Goal: Task Accomplishment & Management: Complete application form

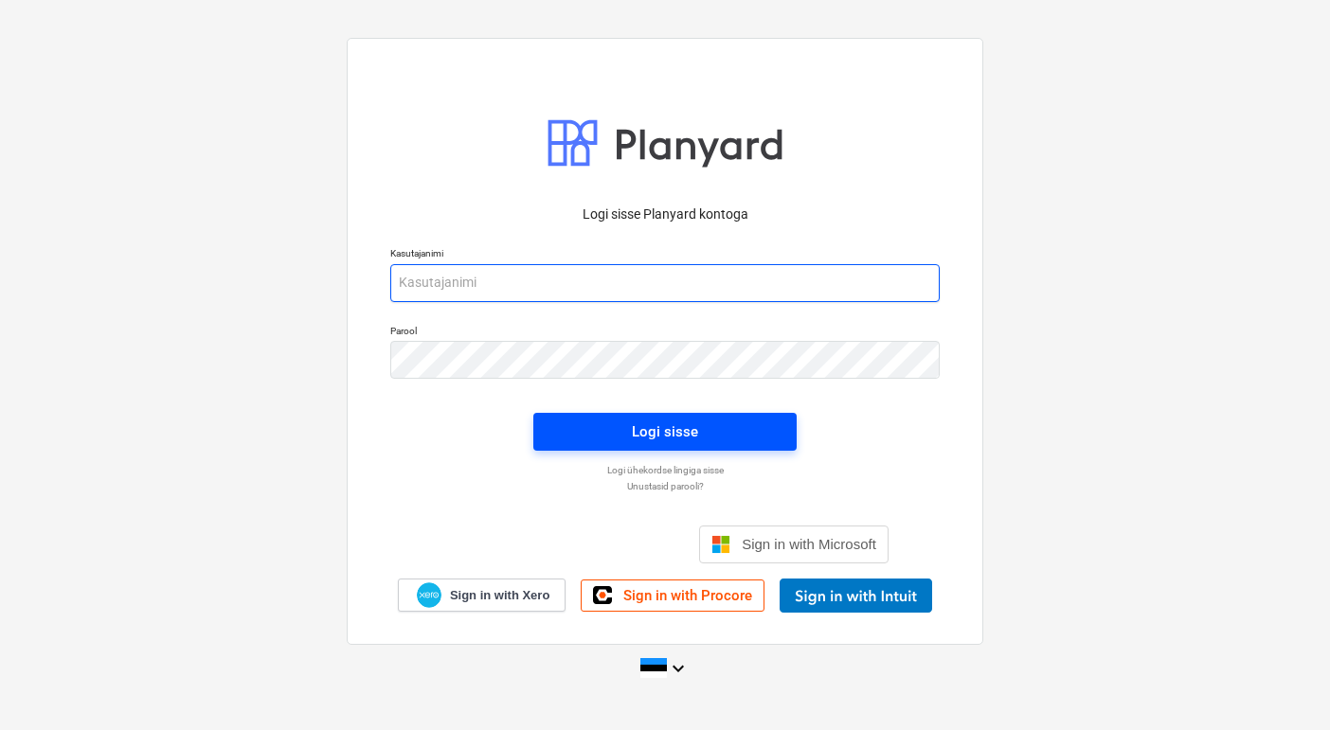
type input "[EMAIL_ADDRESS][DOMAIN_NAME]"
click at [686, 432] on div "Logi sisse" at bounding box center [665, 432] width 66 height 25
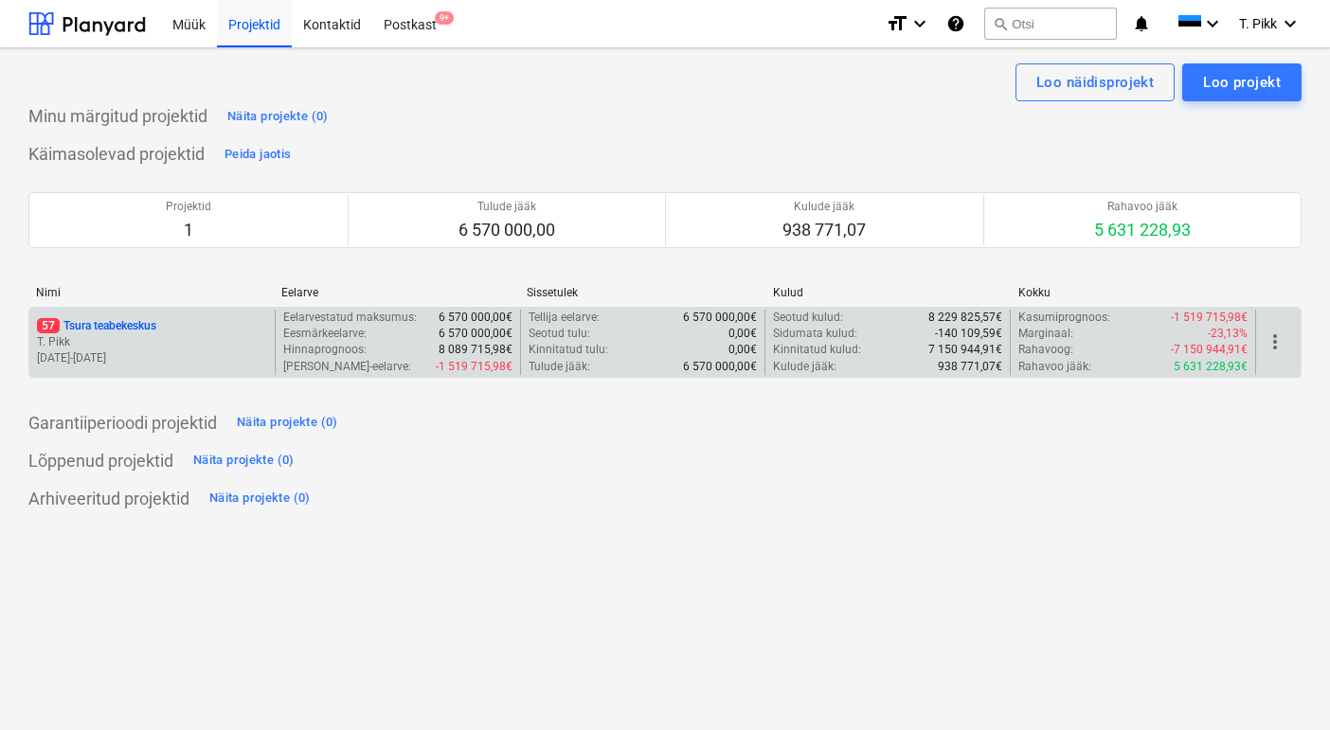
click at [145, 337] on p "T. Pikk" at bounding box center [152, 342] width 230 height 16
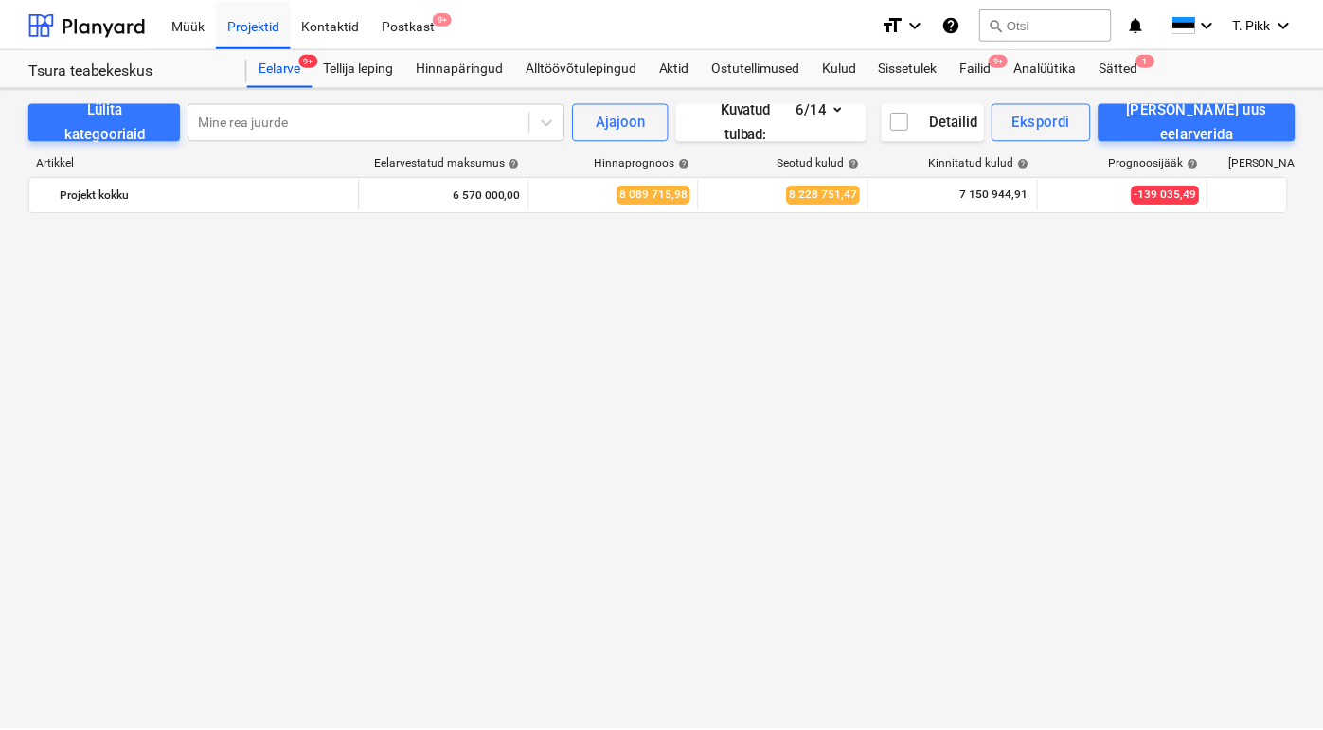
scroll to position [2250, 0]
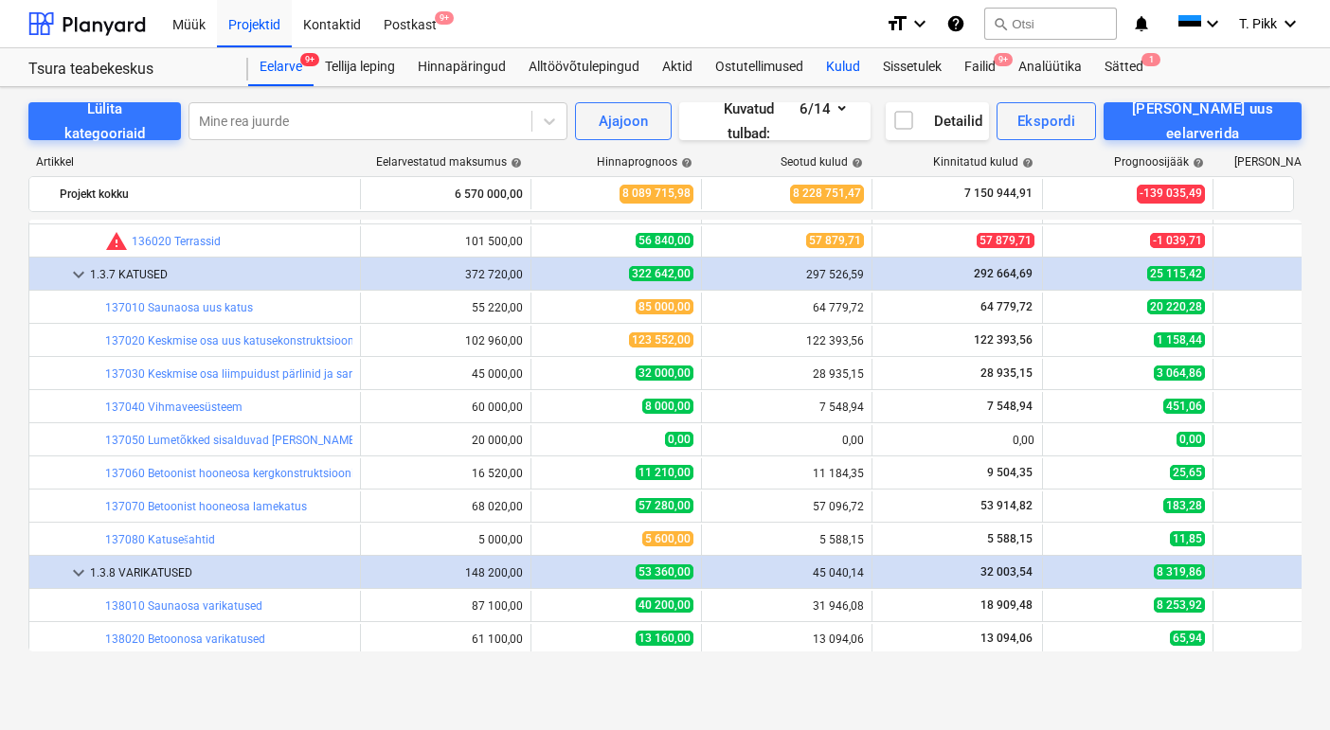
click at [849, 62] on div "Kulud" at bounding box center [842, 67] width 57 height 38
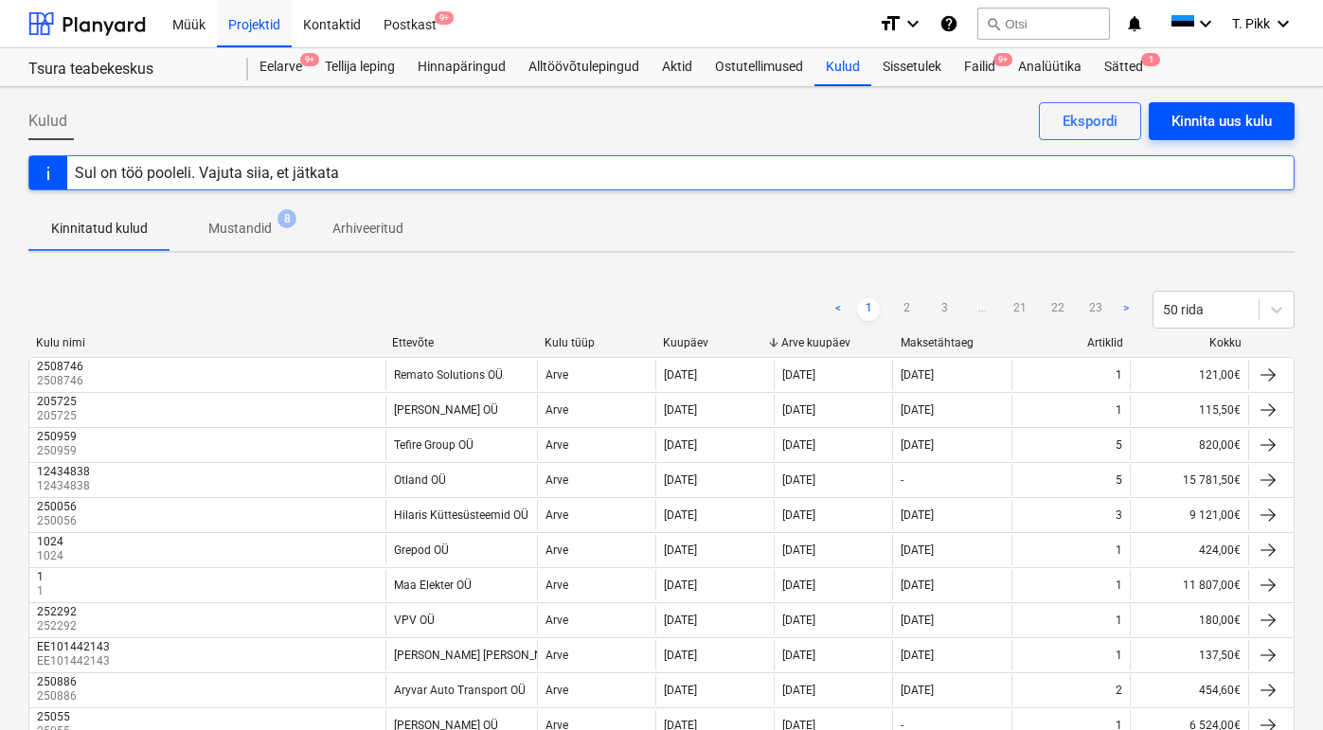
click at [1251, 116] on div "Kinnita uus kulu" at bounding box center [1221, 121] width 100 height 25
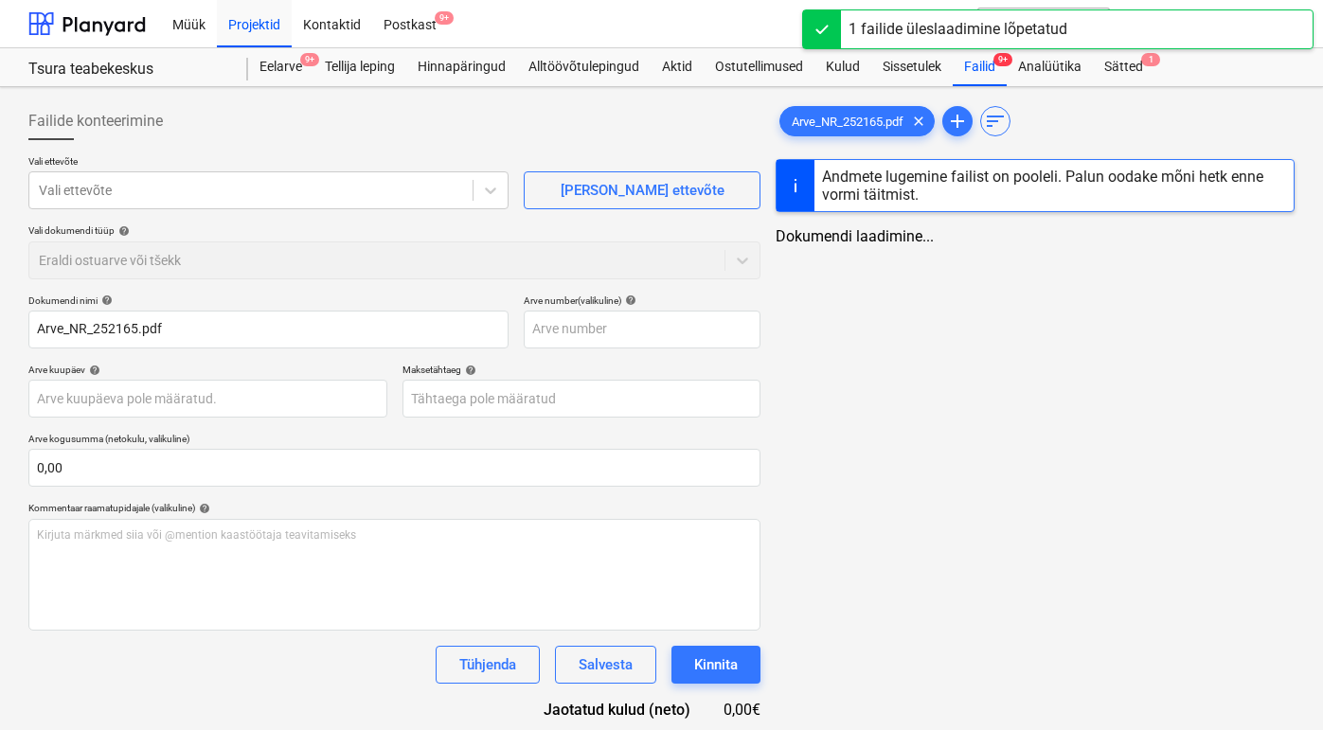
type input "Arve_NR_252165.pdf"
click at [929, 122] on span "clear" at bounding box center [918, 121] width 23 height 23
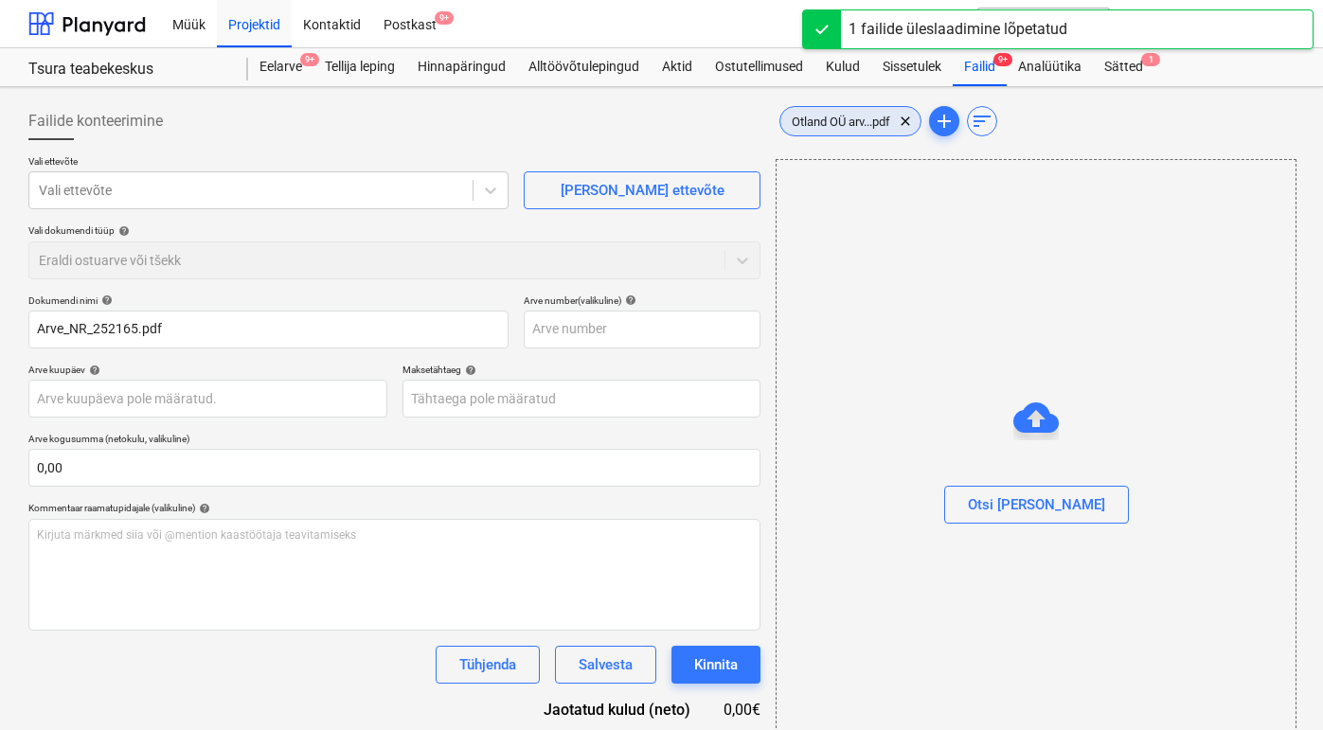
click at [879, 124] on span "Otland OÜ arv...pdf" at bounding box center [840, 122] width 121 height 14
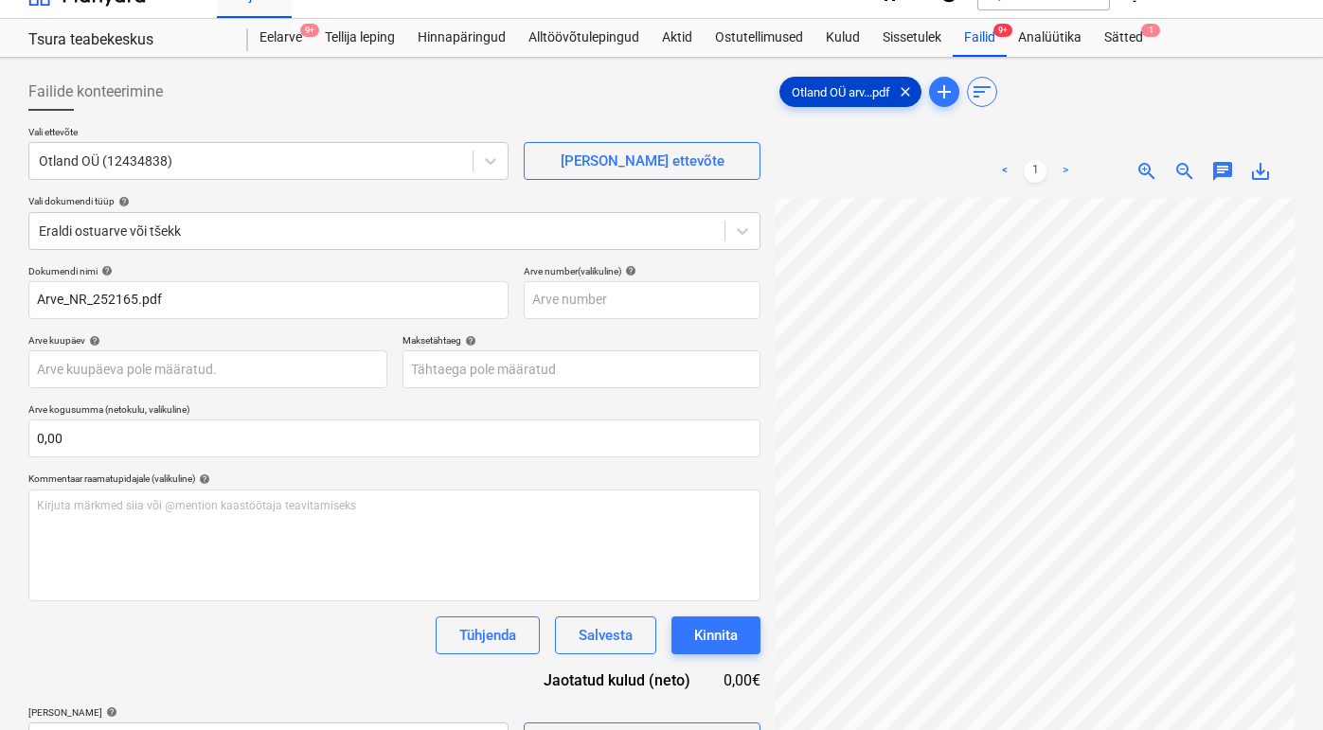
scroll to position [43, 0]
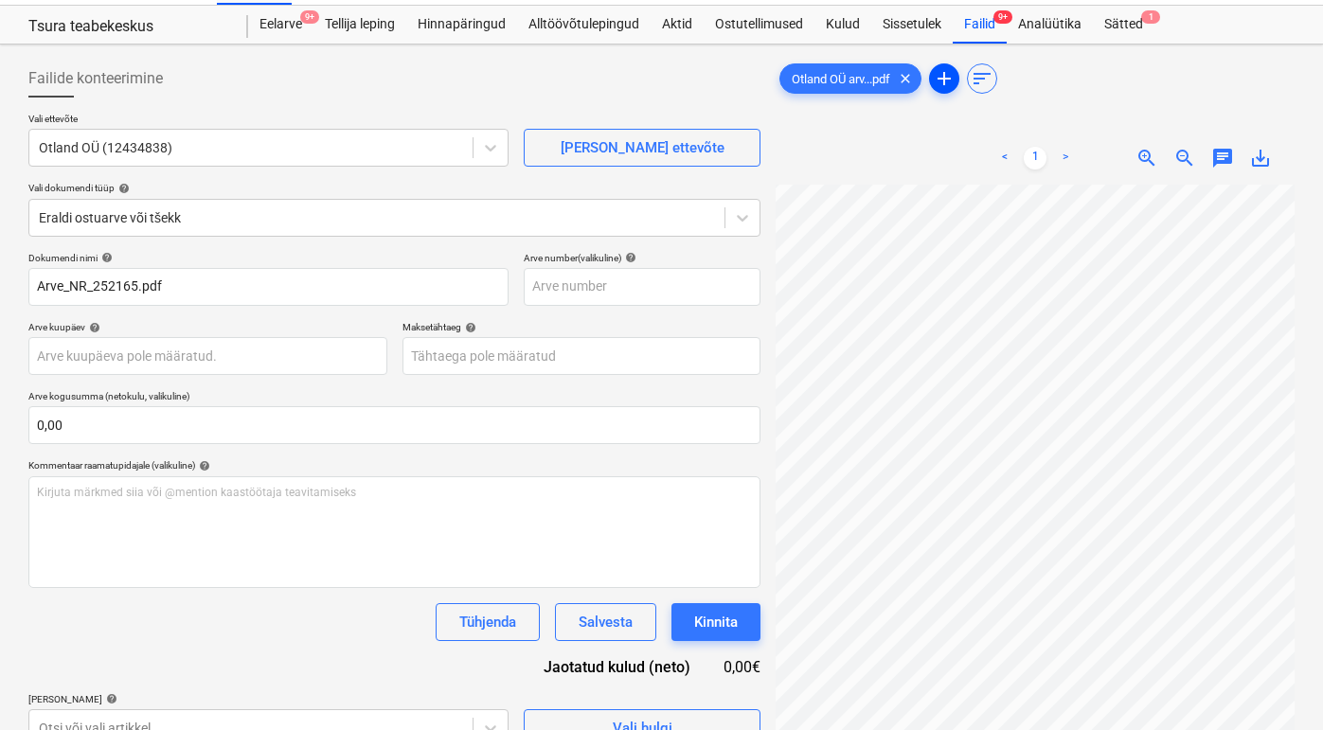
click at [950, 70] on span "add" at bounding box center [944, 78] width 23 height 23
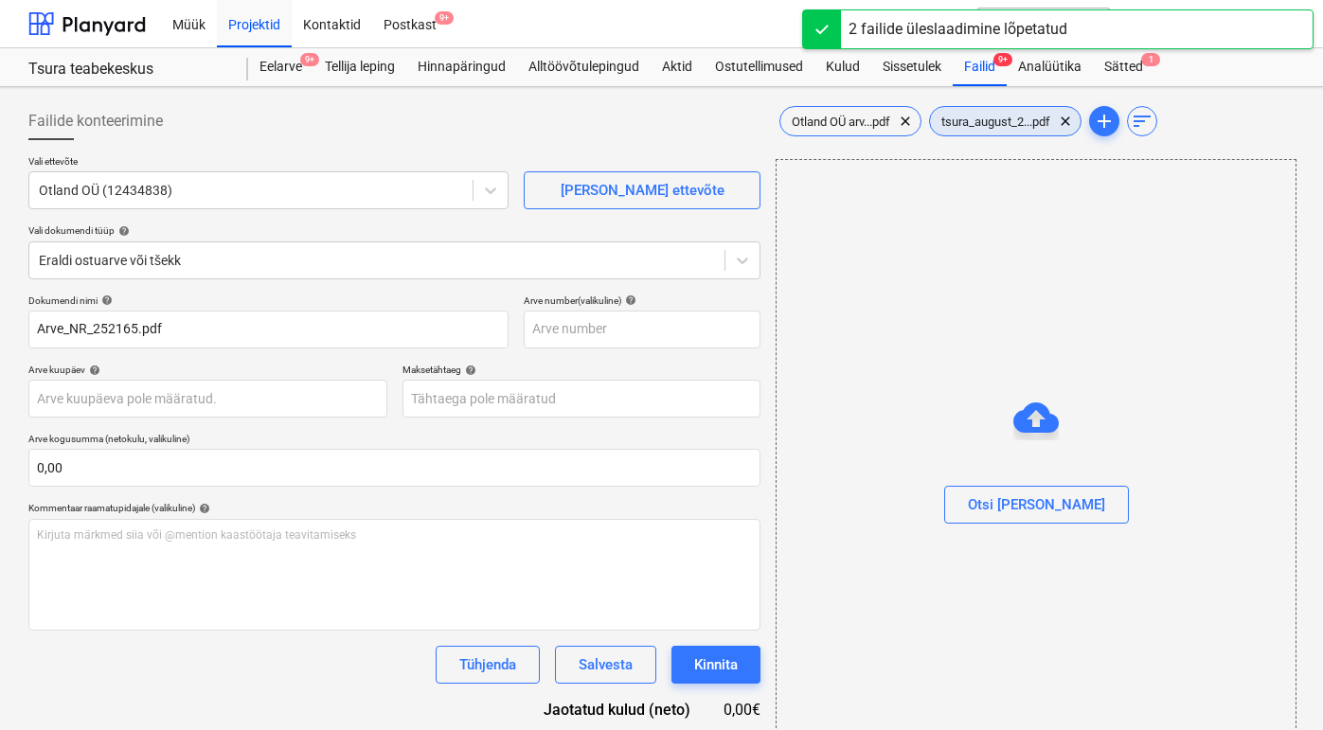
click at [1009, 136] on div "Otland OÜ arv...pdf clear tsura_august_2...pdf clear add sort" at bounding box center [1035, 121] width 519 height 38
click at [1008, 111] on div "tsura_august_2...pdf clear" at bounding box center [1005, 121] width 152 height 30
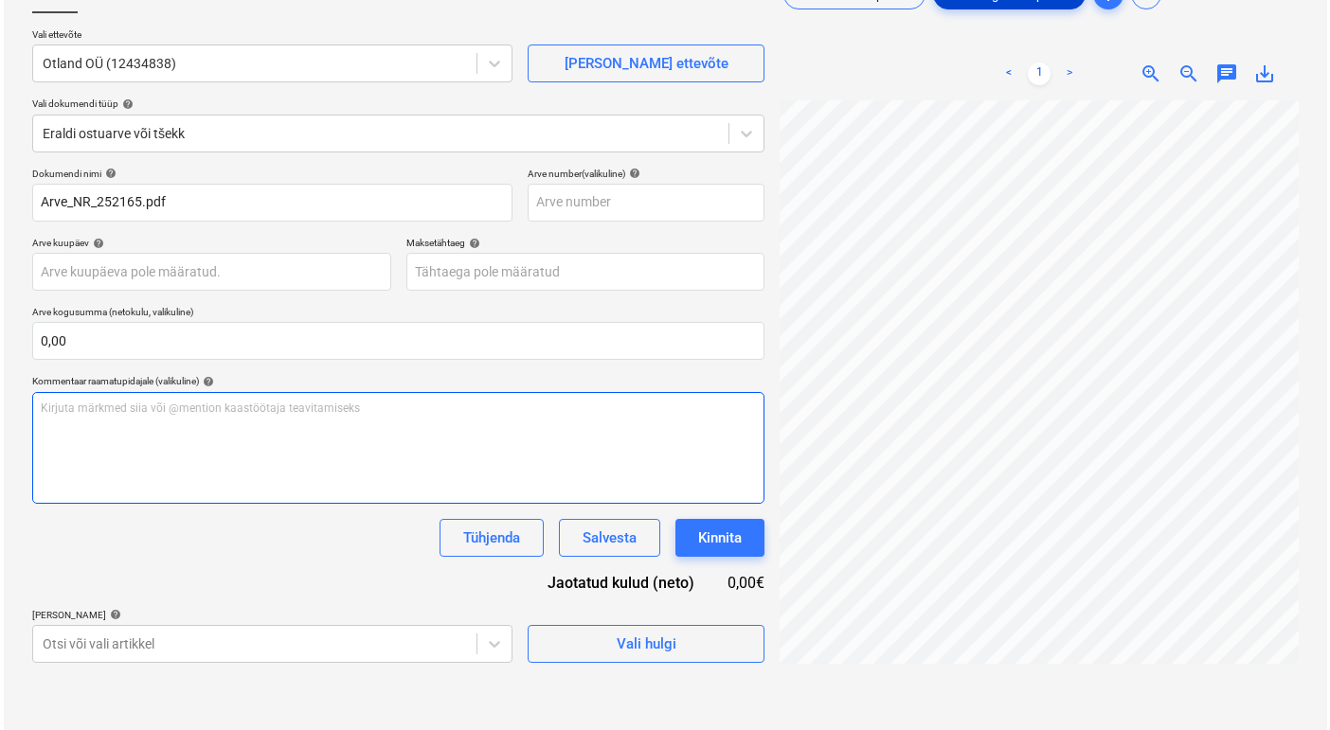
scroll to position [189, 0]
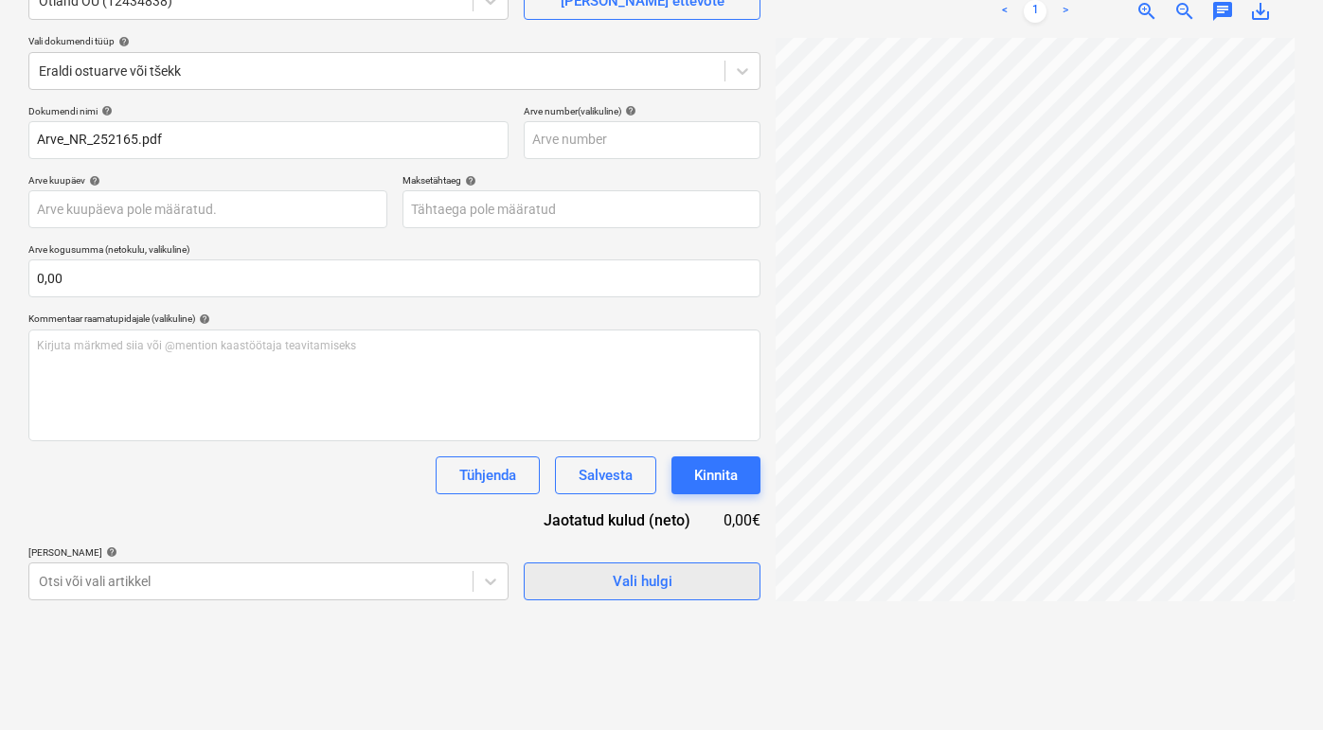
click at [609, 581] on span "Vali hulgi" at bounding box center [641, 581] width 189 height 25
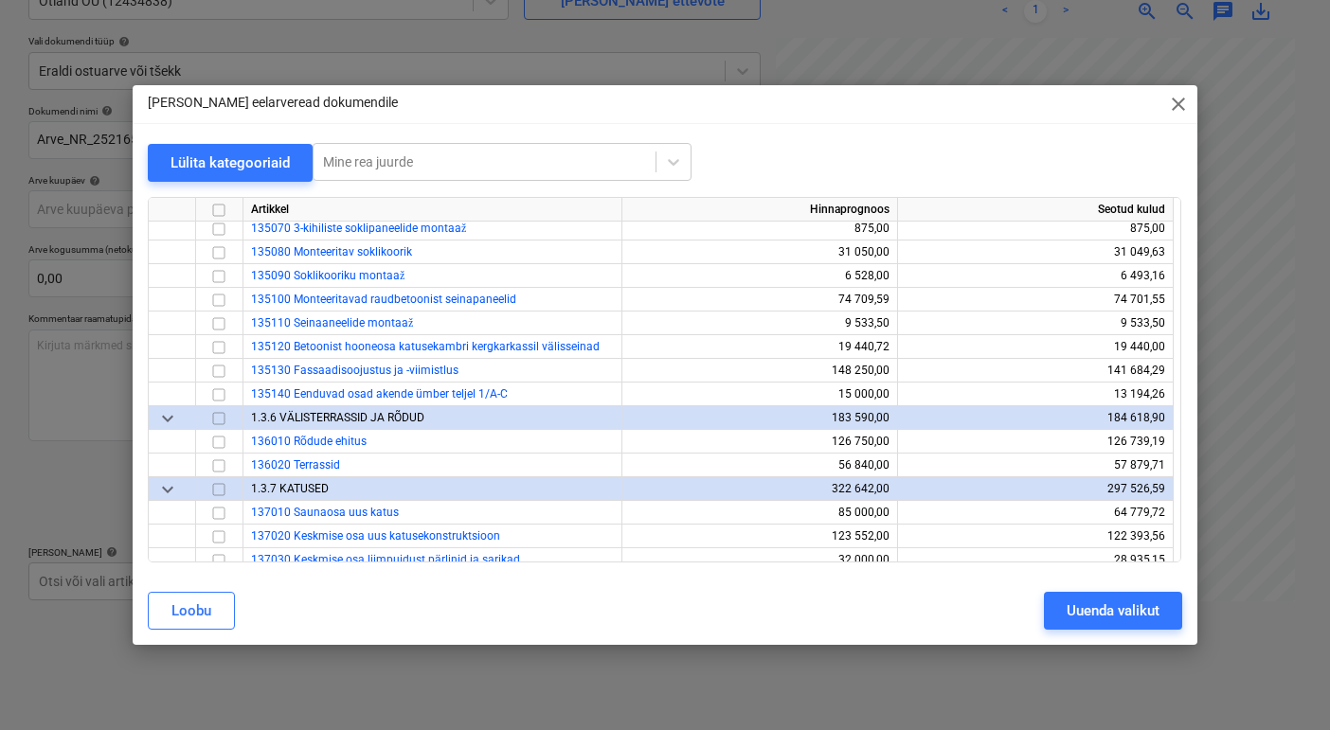
scroll to position [1364, 0]
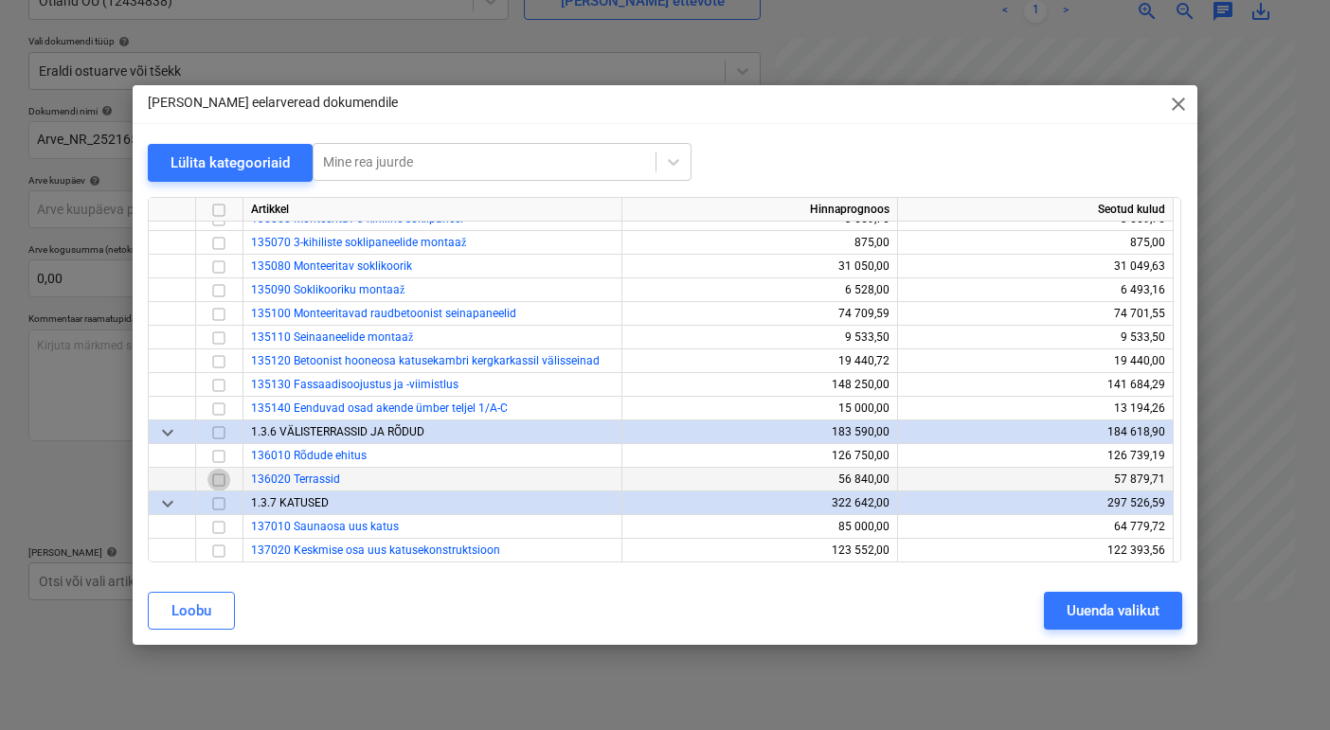
click at [222, 481] on input "checkbox" at bounding box center [218, 479] width 23 height 23
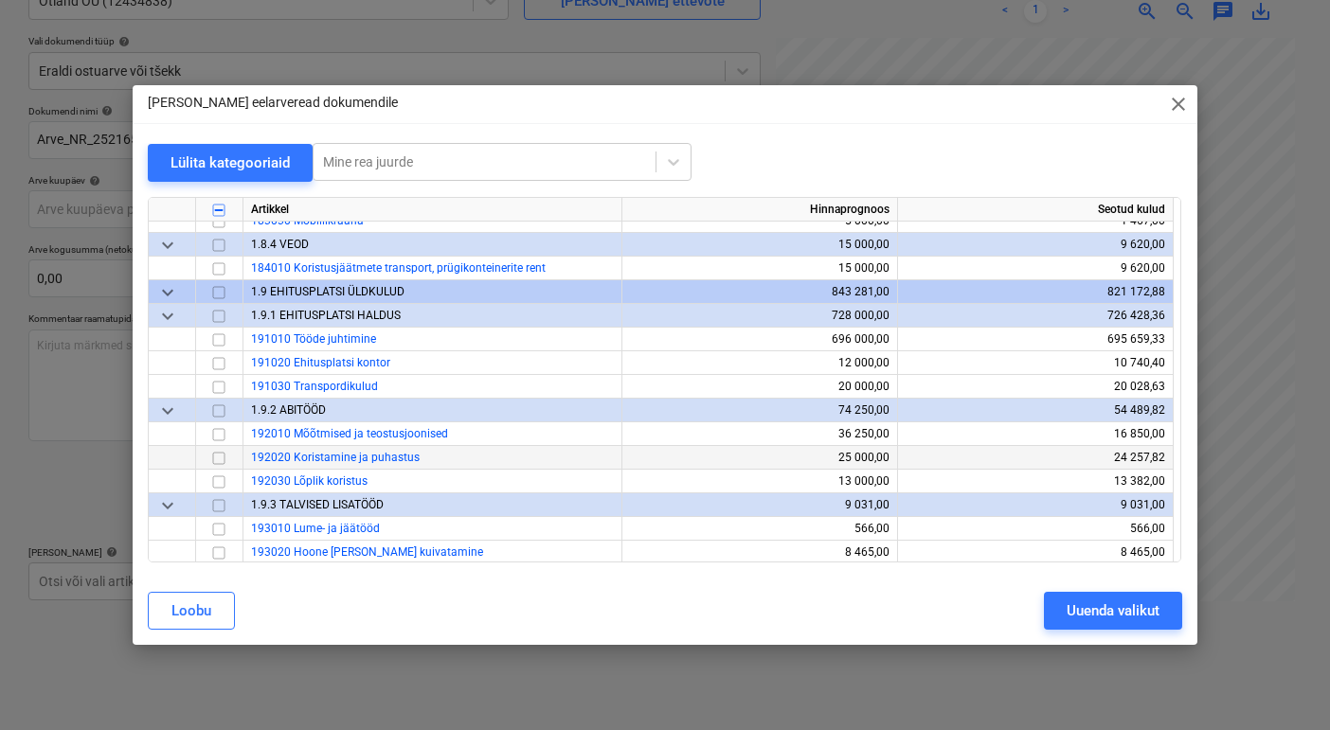
scroll to position [3420, 0]
click at [213, 458] on input "checkbox" at bounding box center [218, 459] width 23 height 23
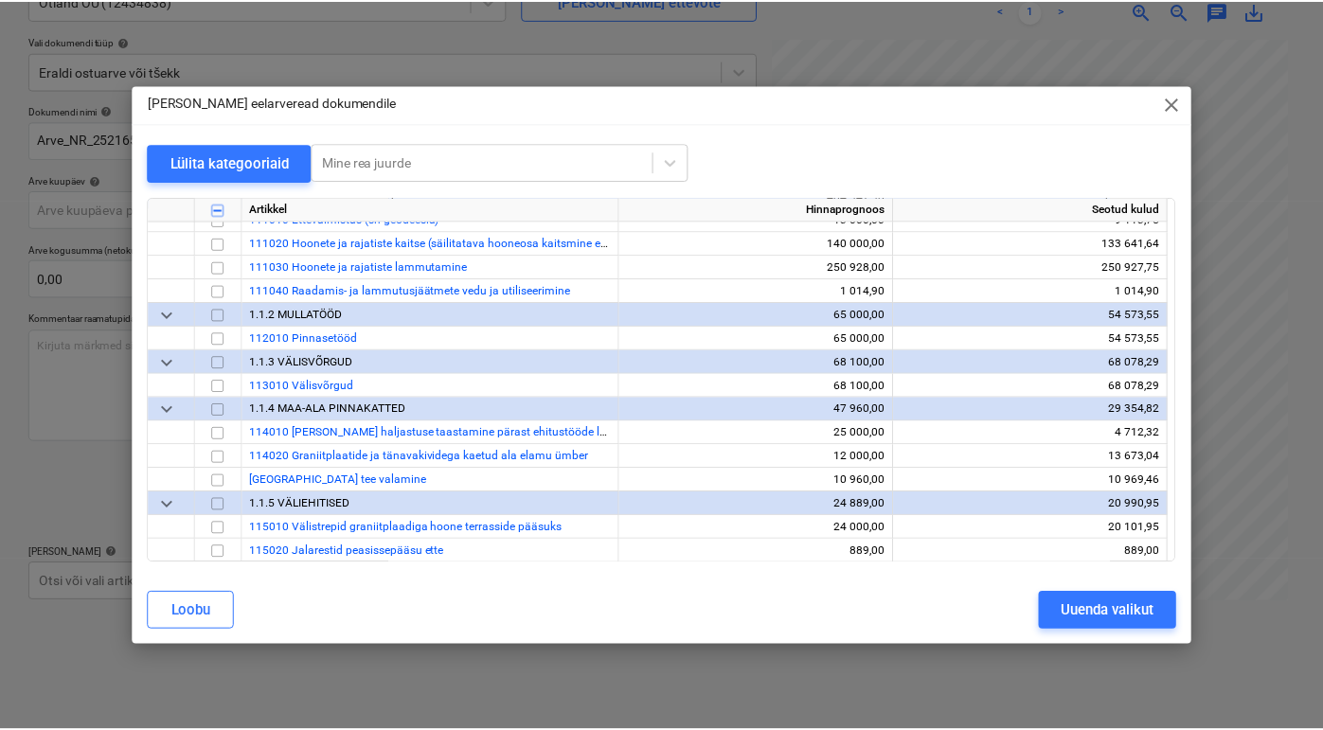
scroll to position [0, 0]
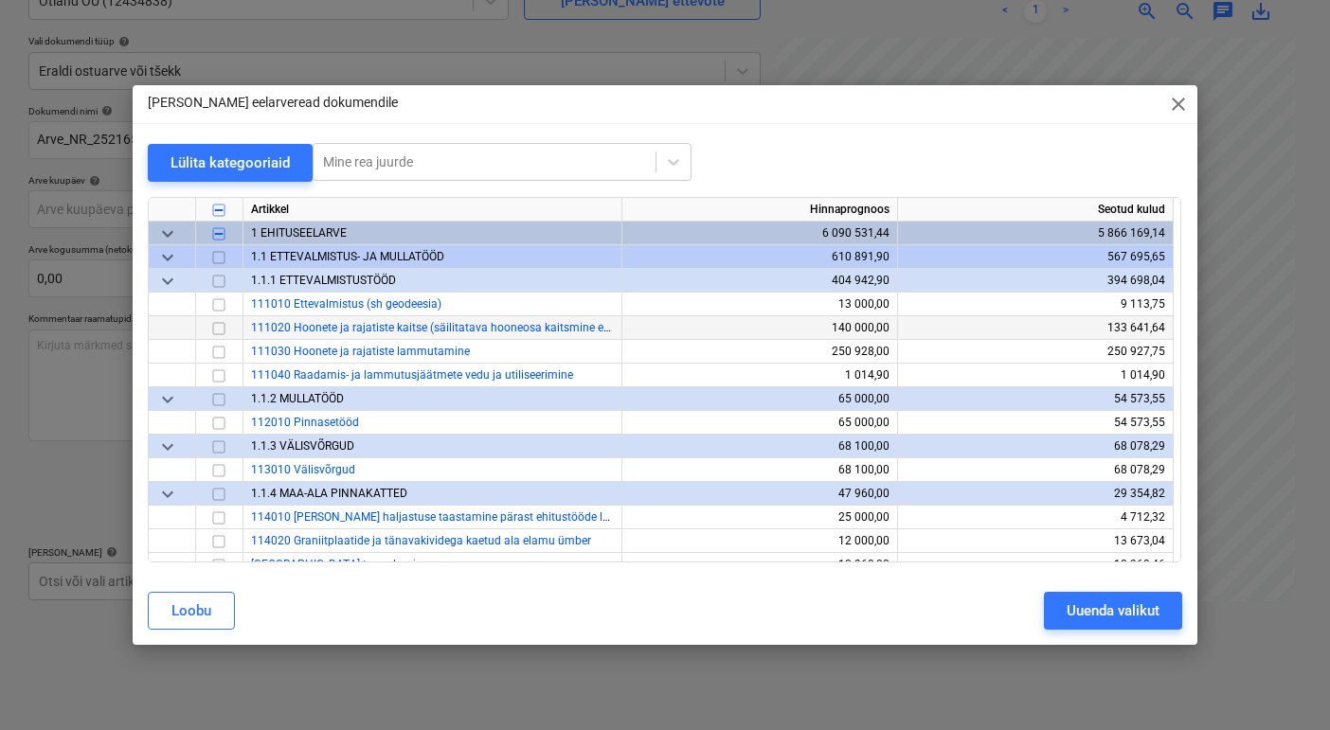
click at [219, 327] on input "checkbox" at bounding box center [218, 327] width 23 height 23
click at [1072, 607] on div "Uuenda valikut" at bounding box center [1112, 611] width 93 height 25
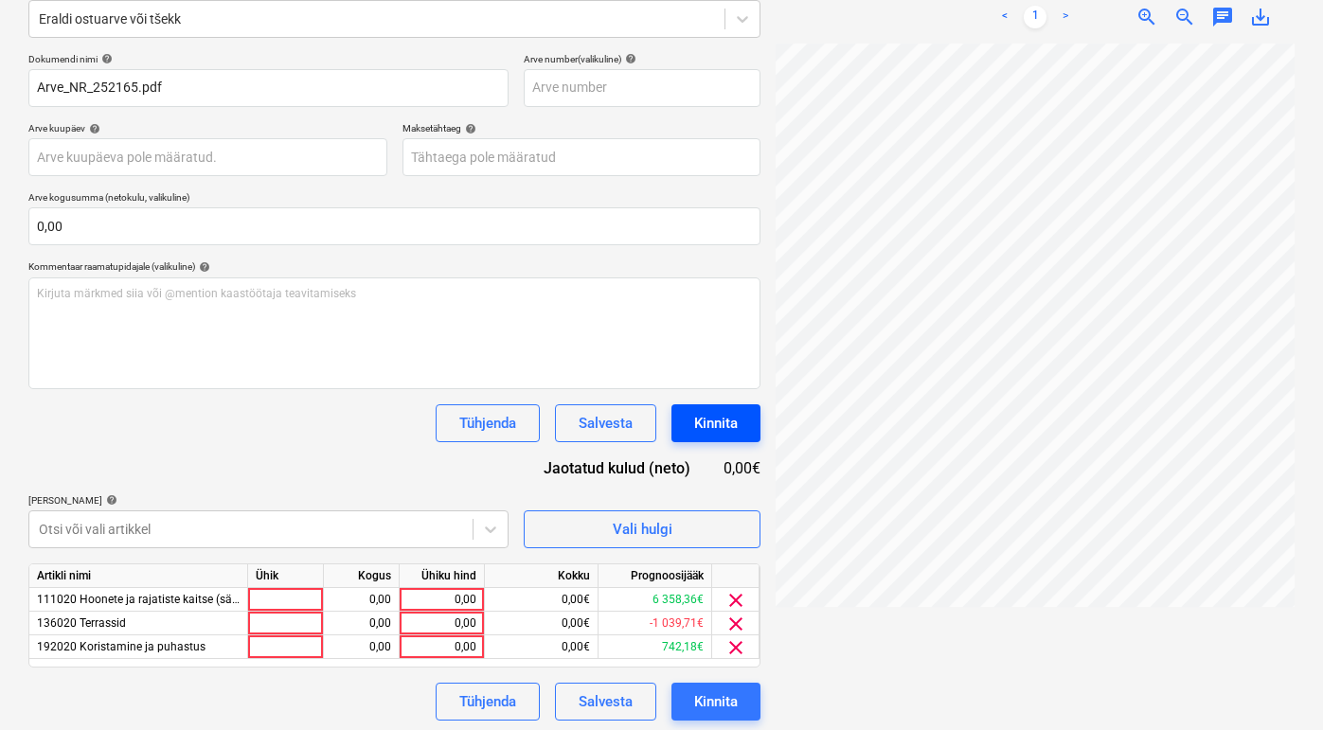
scroll to position [247, 0]
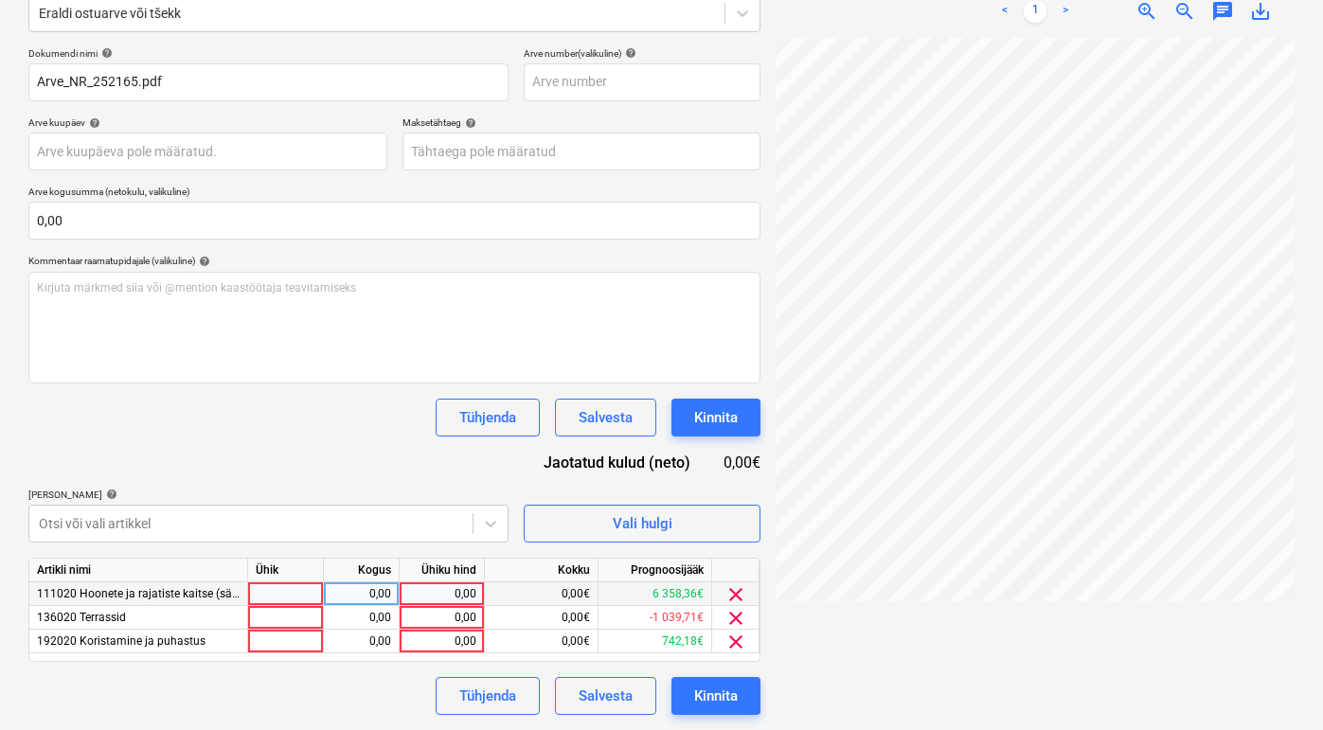
click at [307, 596] on div at bounding box center [286, 594] width 76 height 24
type input "tk"
click at [306, 620] on div at bounding box center [286, 618] width 76 height 24
type input "tk"
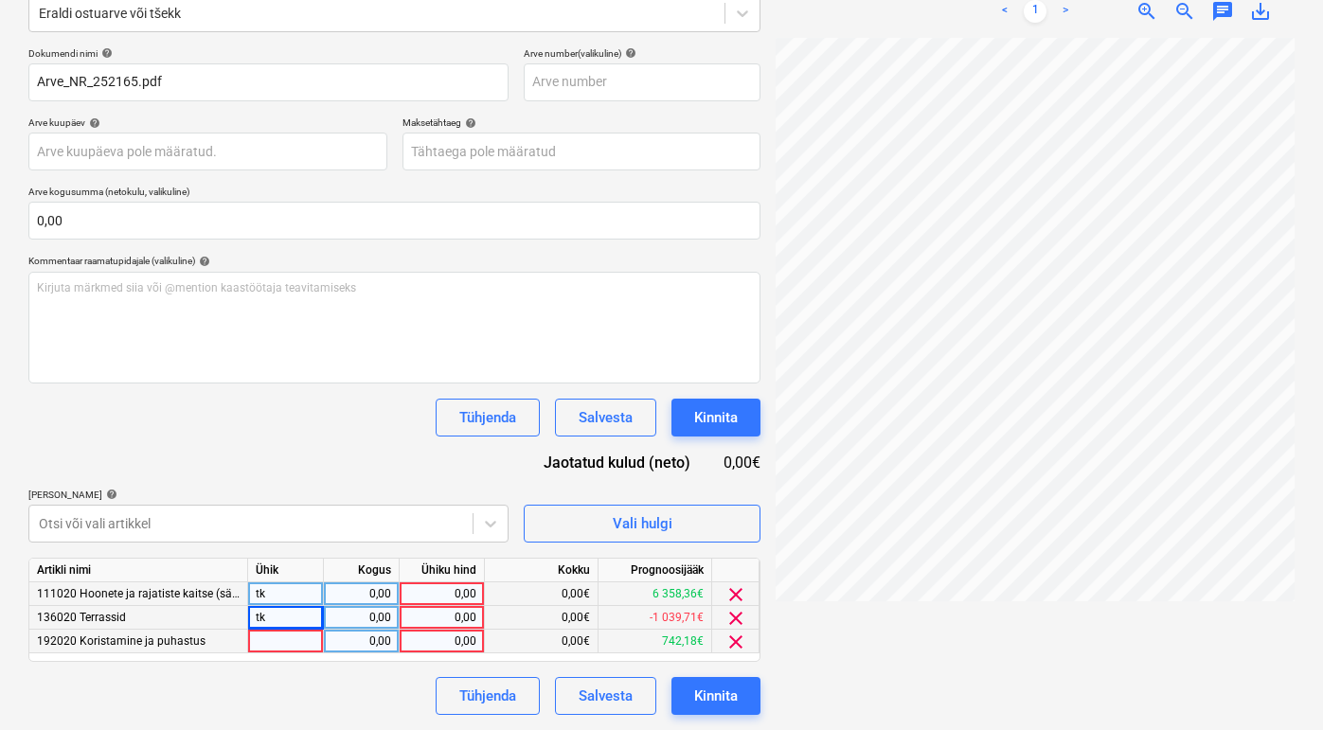
click at [310, 647] on div at bounding box center [286, 642] width 76 height 24
type input "tk"
click at [384, 595] on div "0,00" at bounding box center [361, 594] width 60 height 24
type input "1"
click at [380, 620] on div "0,00" at bounding box center [361, 618] width 60 height 24
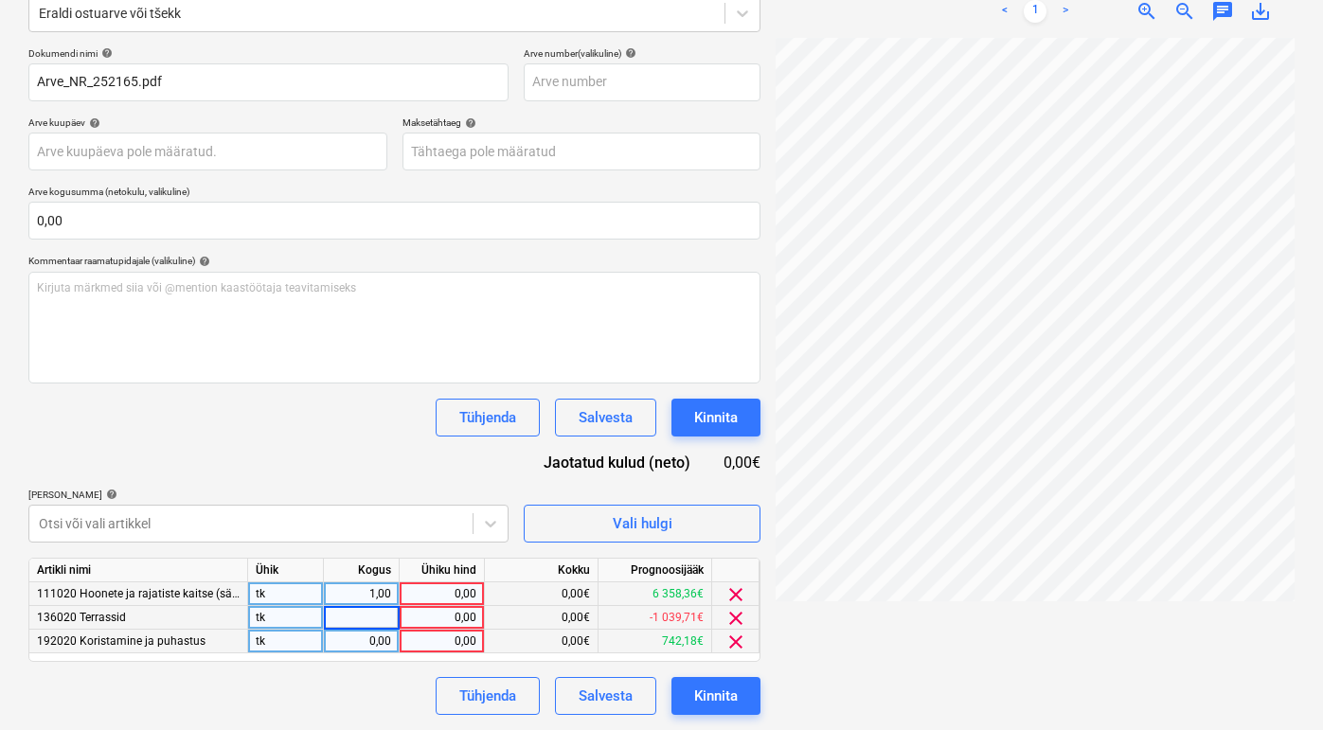
type input "1"
click at [371, 642] on div "0,00" at bounding box center [361, 642] width 60 height 24
click at [443, 602] on div "0,00" at bounding box center [441, 594] width 69 height 24
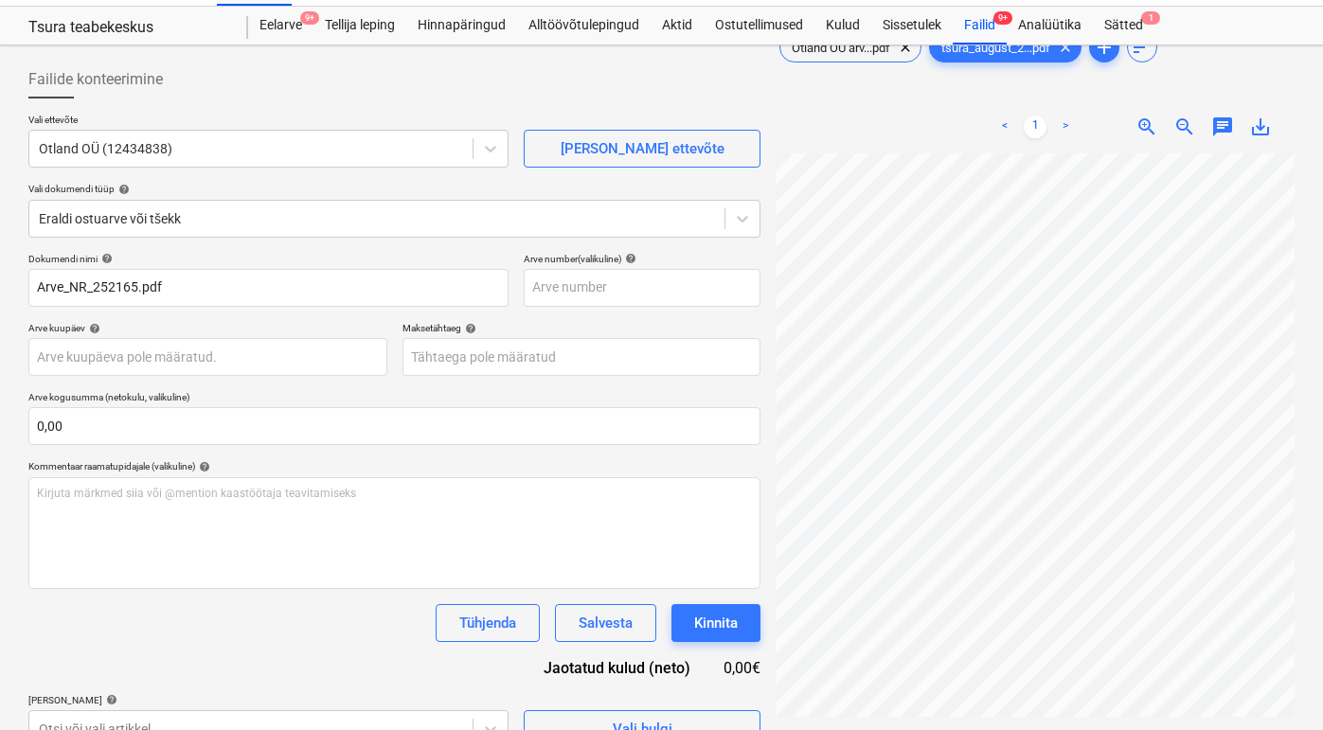
scroll to position [0, 0]
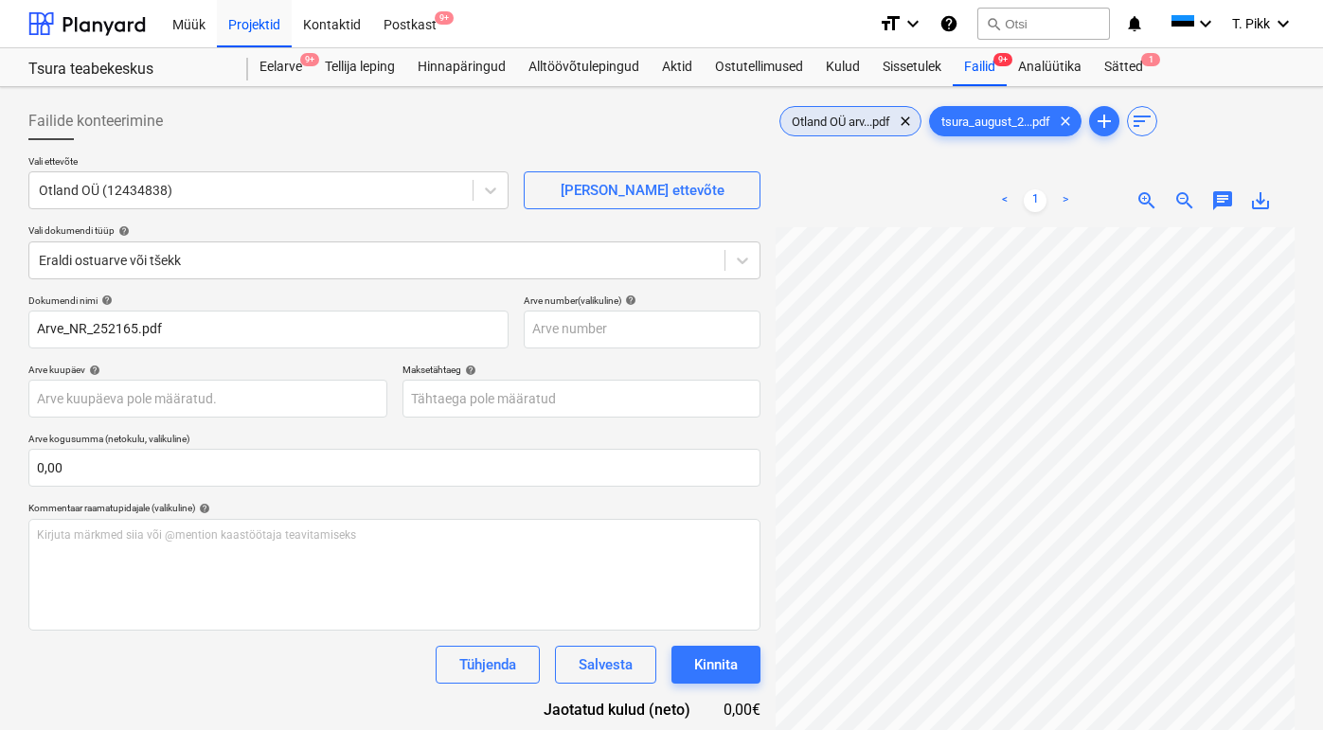
click at [857, 118] on span "Otland OÜ arv...pdf" at bounding box center [840, 122] width 121 height 14
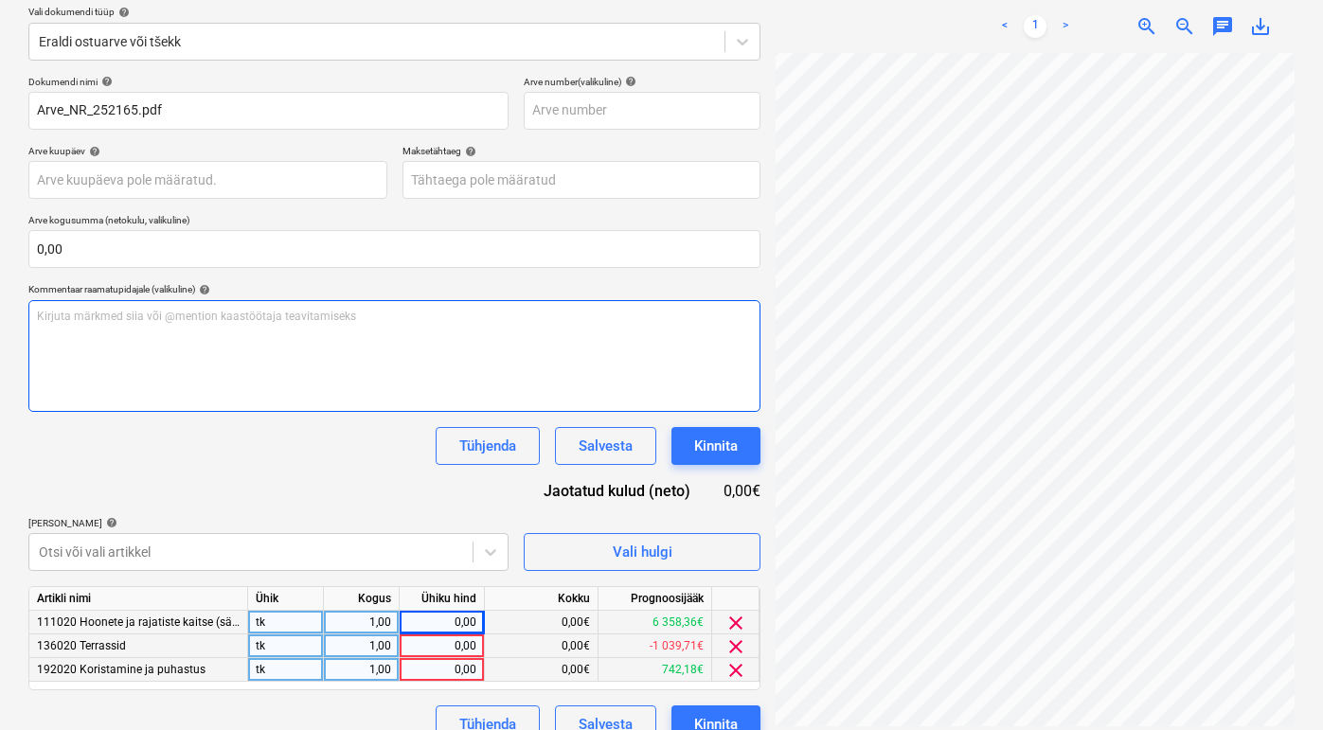
scroll to position [247, 0]
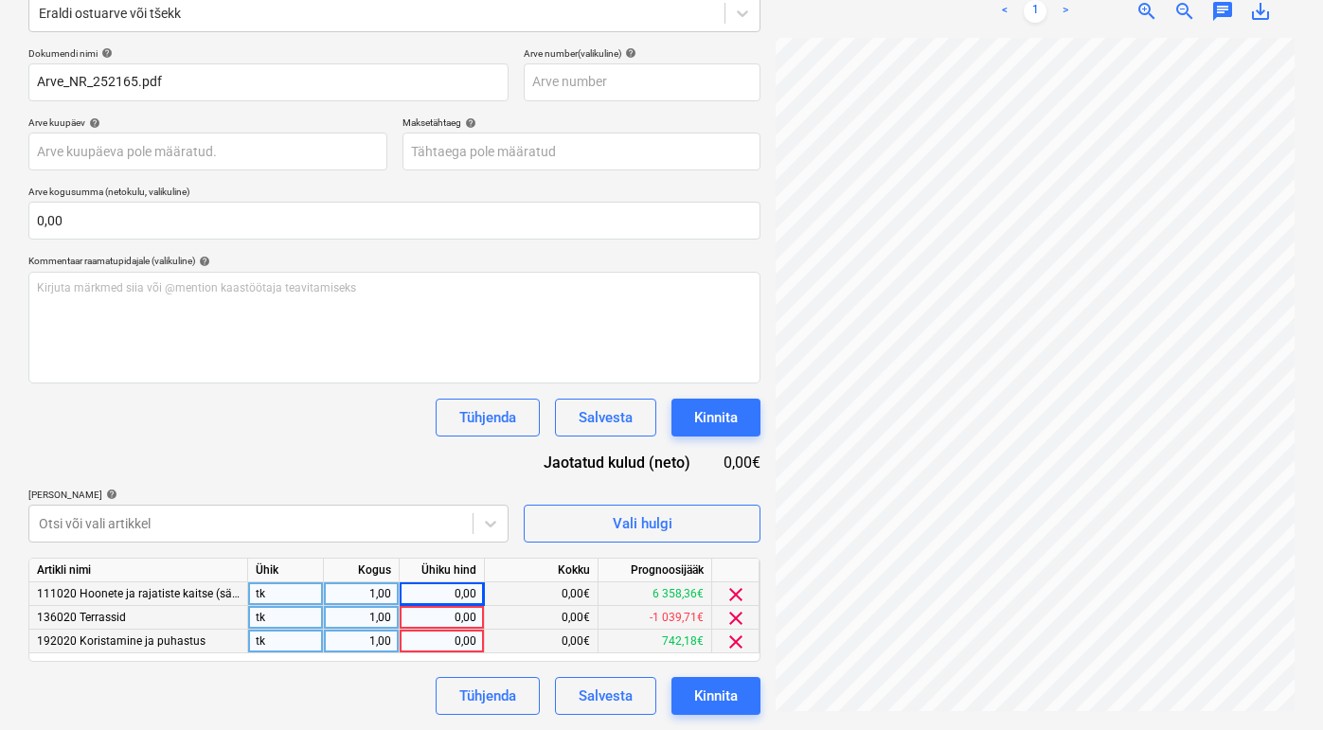
click at [558, 621] on div "0,00€" at bounding box center [542, 618] width 114 height 24
click at [450, 618] on div "0,00" at bounding box center [441, 618] width 69 height 24
type input "300"
click at [462, 640] on div "0,00" at bounding box center [441, 642] width 69 height 24
type input "300"
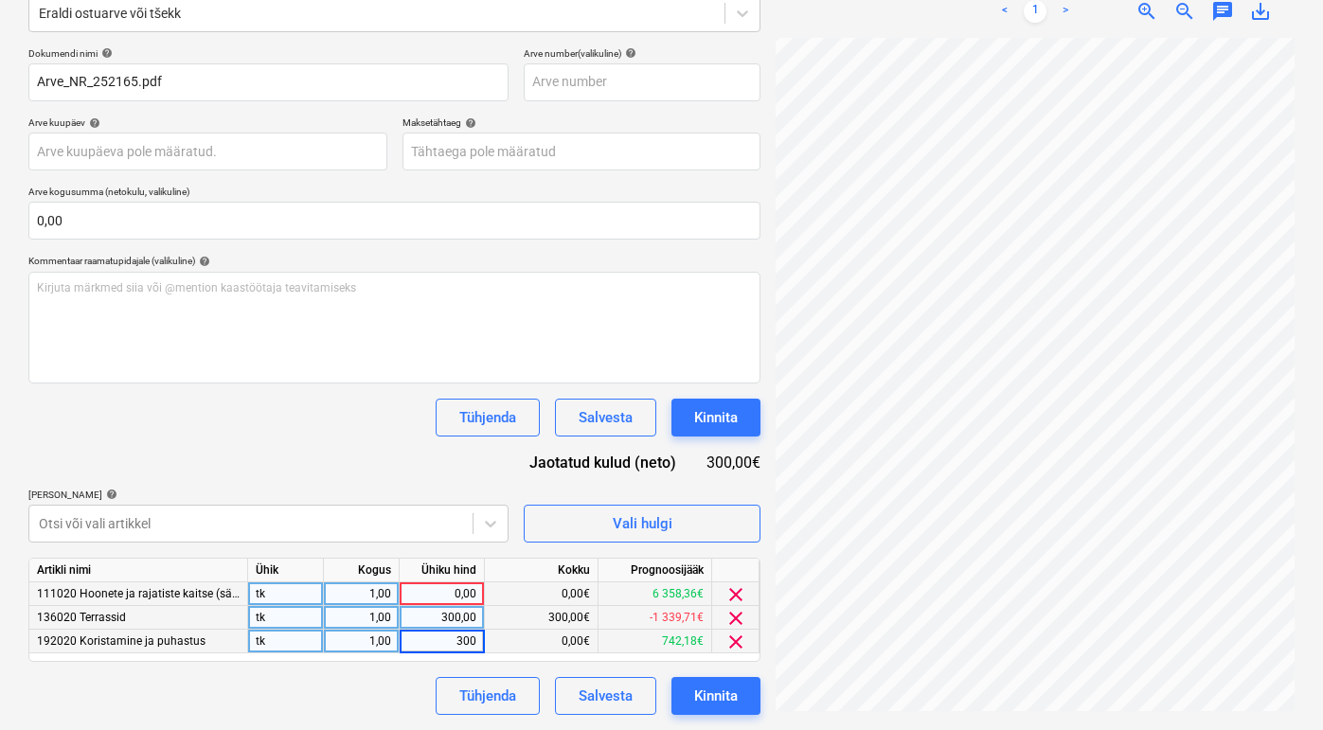
click at [452, 598] on div "0,00" at bounding box center [441, 594] width 69 height 24
type input "373,95"
click at [541, 597] on div "0,00€" at bounding box center [542, 594] width 114 height 24
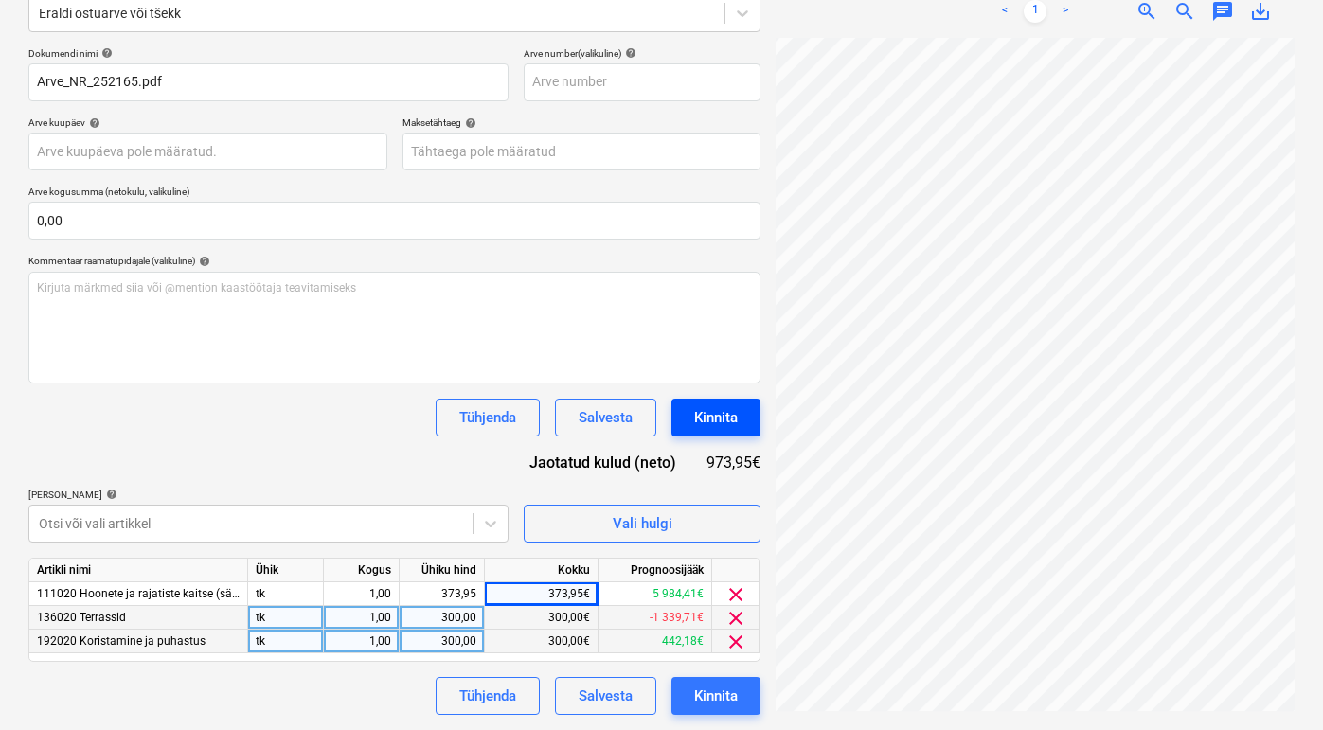
click at [717, 421] on div "Kinnita" at bounding box center [716, 417] width 44 height 25
